Goal: Task Accomplishment & Management: Complete application form

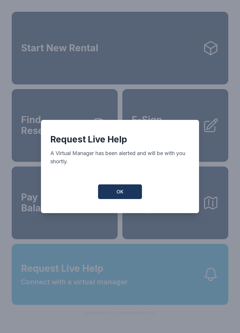
click at [129, 199] on button "OK" at bounding box center [120, 191] width 44 height 15
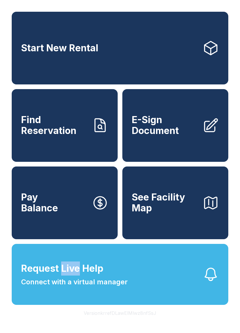
click at [127, 279] on span "Request Live Help Connect with a virtual manager" at bounding box center [74, 274] width 107 height 26
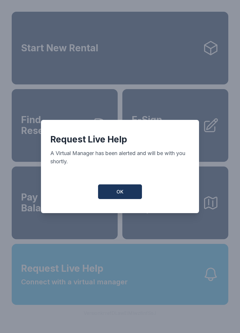
click at [103, 209] on div "Request Live Help A Virtual Manager has been alerted and will be with you short…" at bounding box center [120, 166] width 158 height 93
click at [110, 181] on div "Request Live Help A Virtual Manager has been alerted and will be with you short…" at bounding box center [120, 166] width 158 height 93
click at [112, 199] on button "OK" at bounding box center [120, 191] width 44 height 15
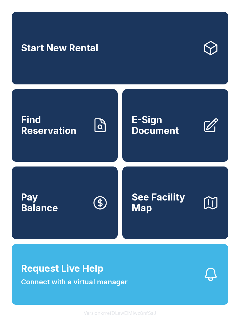
click at [144, 282] on button "Request Live Help Connect with a virtual manager" at bounding box center [120, 274] width 217 height 61
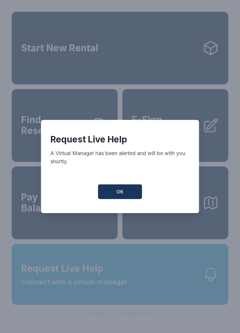
click at [126, 197] on button "OK" at bounding box center [120, 191] width 44 height 15
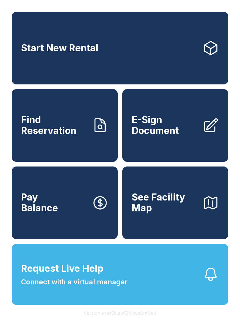
click at [211, 133] on icon at bounding box center [211, 125] width 16 height 16
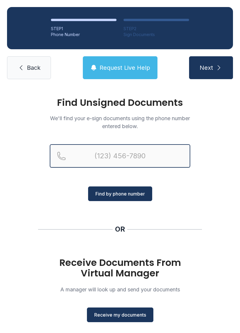
click at [92, 154] on input "Reservation phone number" at bounding box center [120, 155] width 140 height 23
type input "(678) 480-8717"
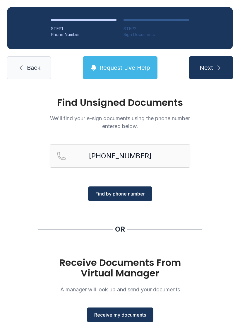
click at [126, 194] on span "Find by phone number" at bounding box center [119, 193] width 49 height 7
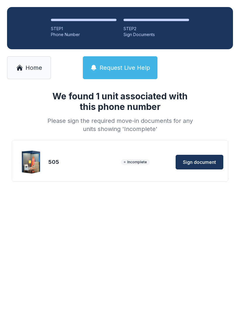
click at [198, 163] on span "Sign document" at bounding box center [199, 161] width 33 height 7
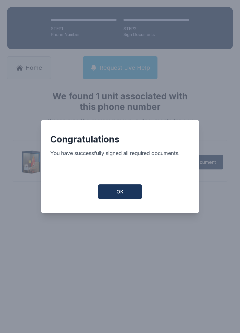
click at [121, 193] on span "OK" at bounding box center [119, 191] width 7 height 7
